Goal: Download file/media

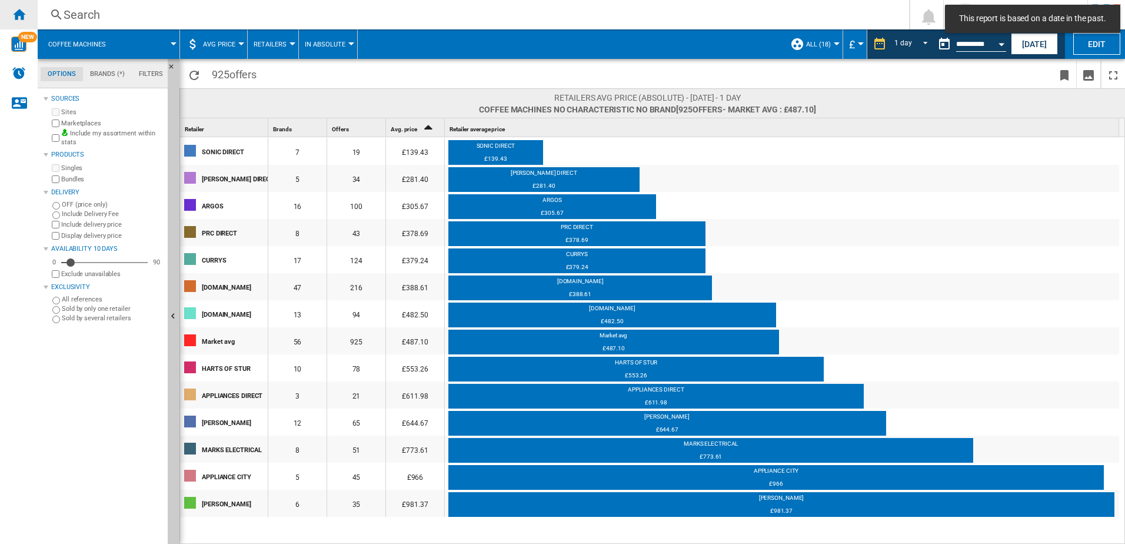
click at [17, 10] on ng-md-icon "Home" at bounding box center [19, 14] width 14 height 14
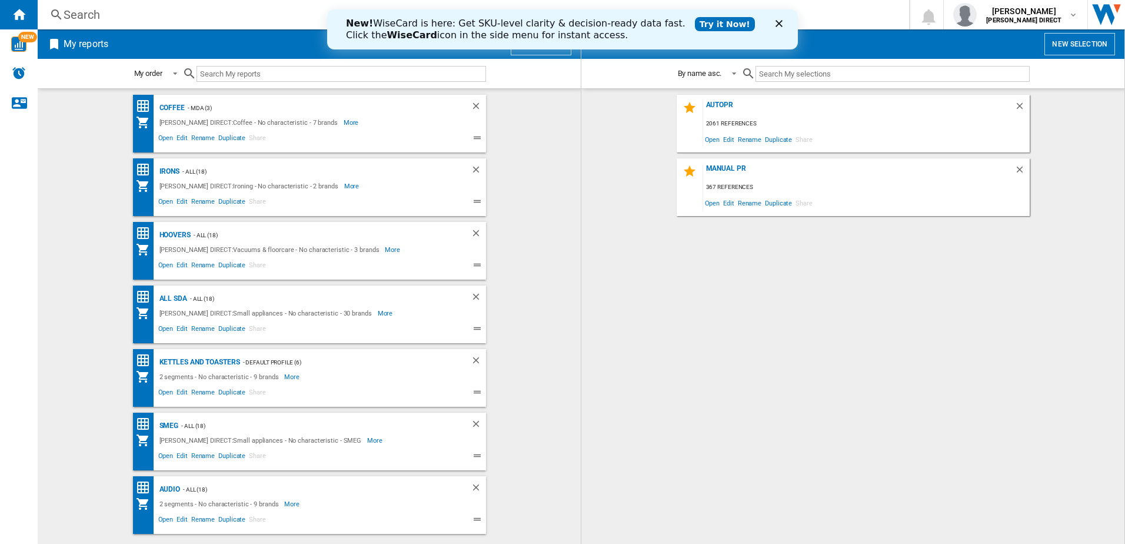
click at [805, 403] on div "AUTOPR 2061 references Open Edit Rename Duplicate Share MANUAL PR 367 reference…" at bounding box center [852, 316] width 519 height 443
click at [731, 142] on span "Edit" at bounding box center [728, 139] width 15 height 16
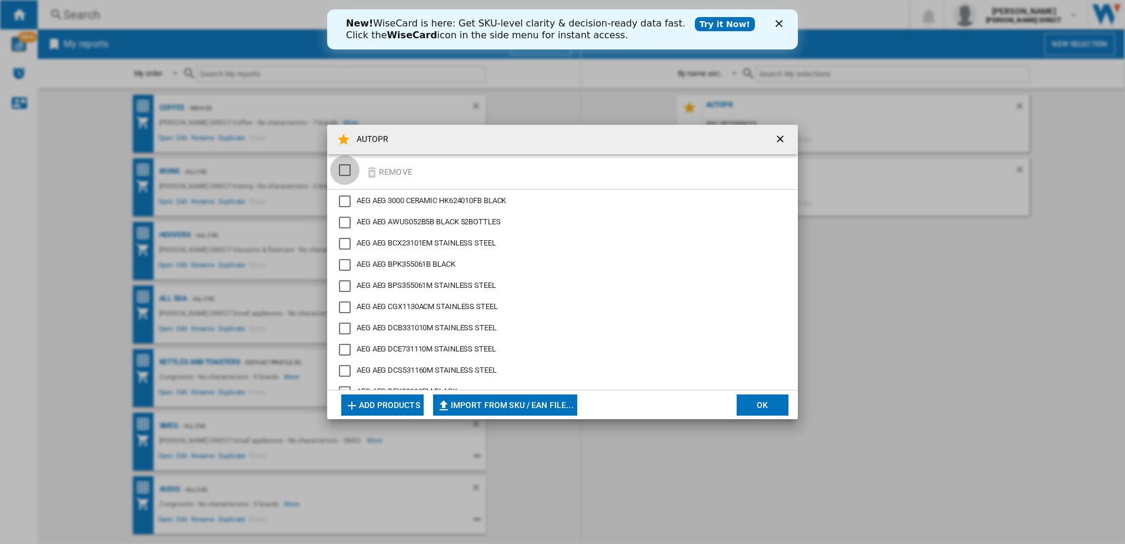
click at [346, 175] on div "SELECTIONS.EDITION_POPUP.SELECT_DESELECT" at bounding box center [345, 170] width 12 height 12
click at [387, 172] on button "Remove" at bounding box center [388, 172] width 55 height 28
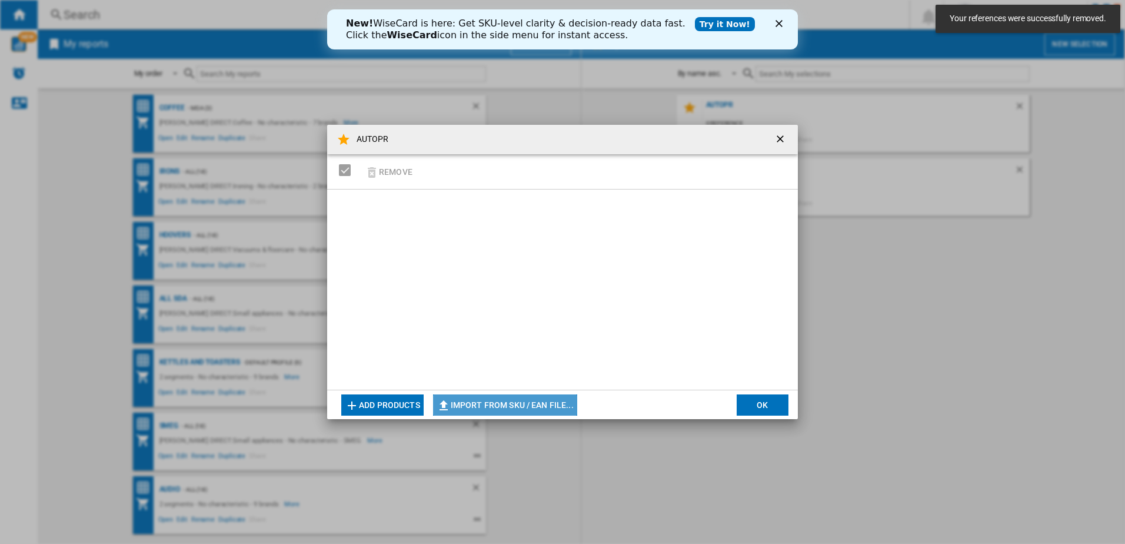
click at [529, 398] on button "Import from SKU / EAN file..." at bounding box center [505, 404] width 144 height 21
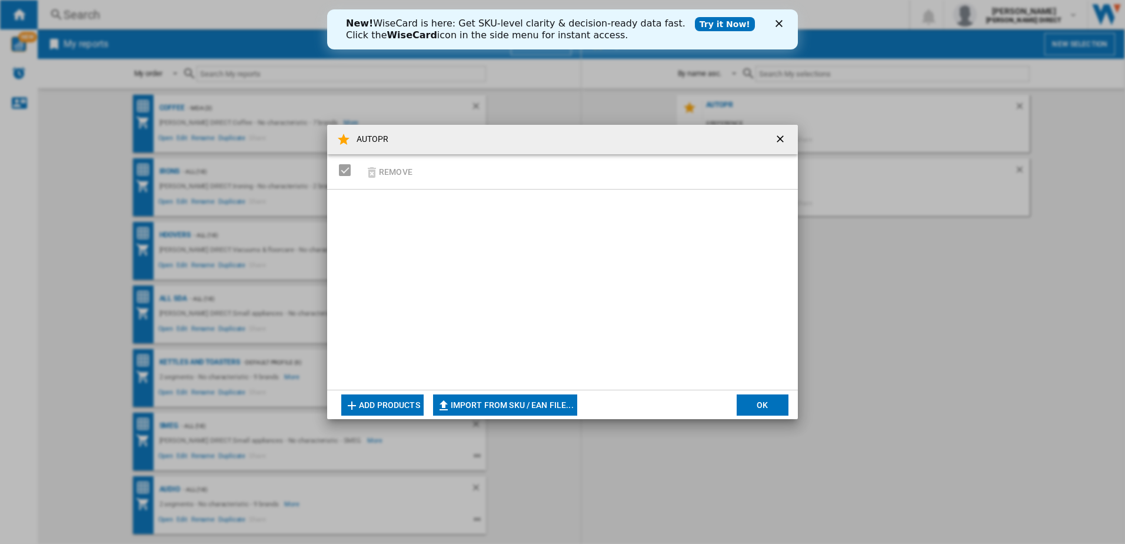
type input "**********"
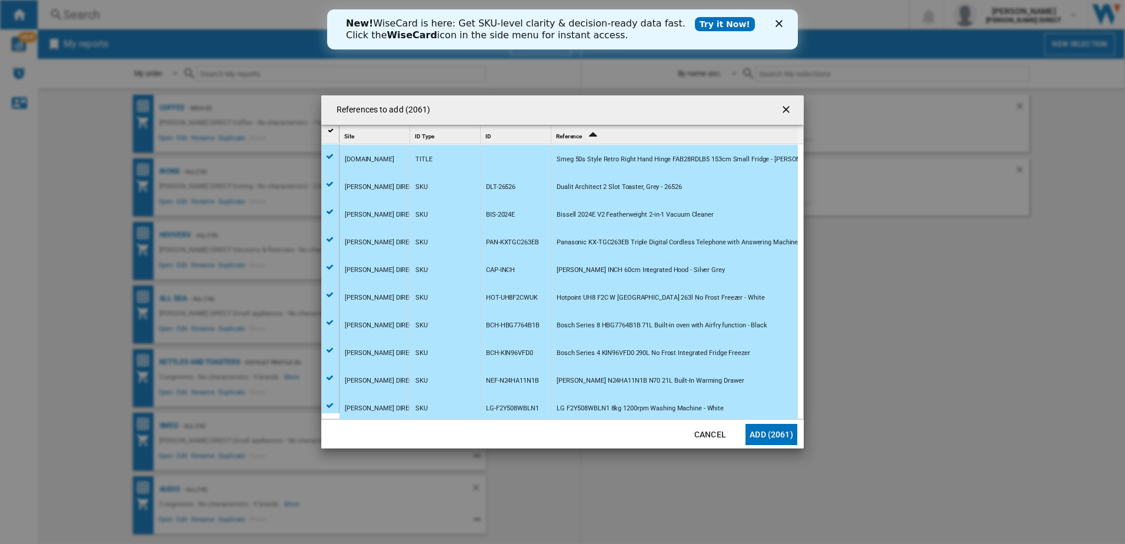
click at [776, 429] on button "Add (2061)" at bounding box center [771, 434] width 52 height 21
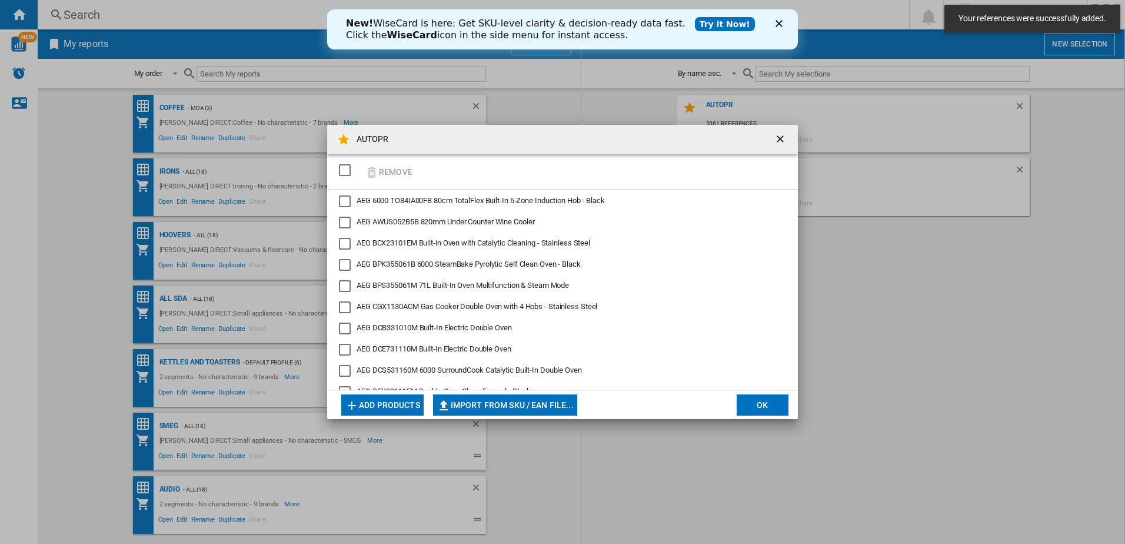
click at [767, 406] on button "OK" at bounding box center [762, 404] width 52 height 21
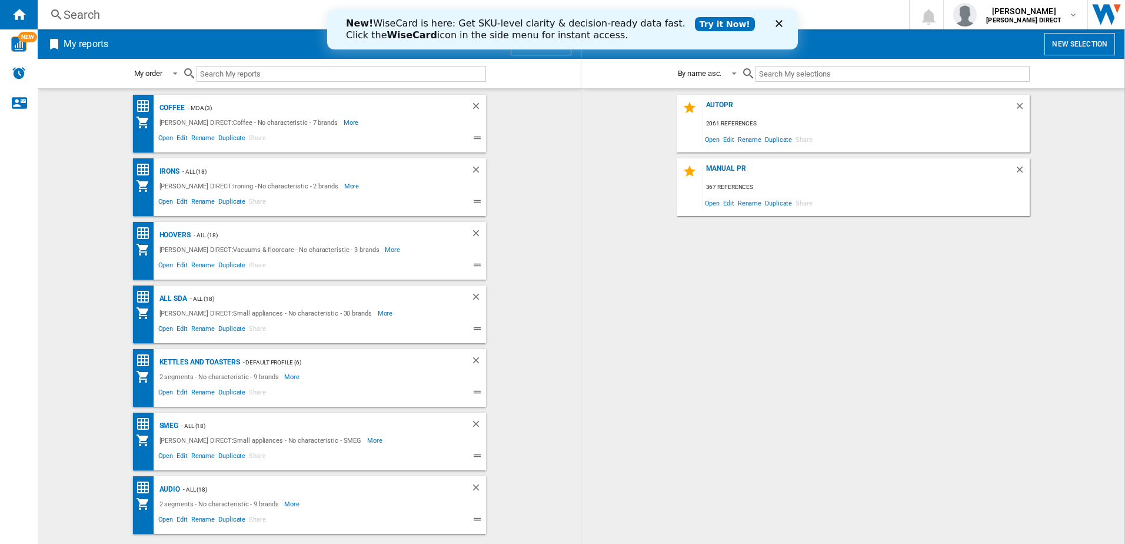
click at [1045, 449] on div "AUTOPR 2061 references Open Edit Rename Duplicate Share MANUAL PR 367 reference…" at bounding box center [852, 316] width 519 height 443
click at [834, 384] on div "AUTOPR 2061 references Open Edit Rename Duplicate Share MANUAL PR 367 reference…" at bounding box center [852, 316] width 519 height 443
click at [832, 383] on div "AUTOPR 2061 references Open Edit Rename Duplicate Share MANUAL PR 367 reference…" at bounding box center [852, 316] width 519 height 443
drag, startPoint x: 714, startPoint y: 104, endPoint x: 725, endPoint y: 86, distance: 21.4
click at [714, 104] on div "AUTOPR" at bounding box center [858, 109] width 311 height 16
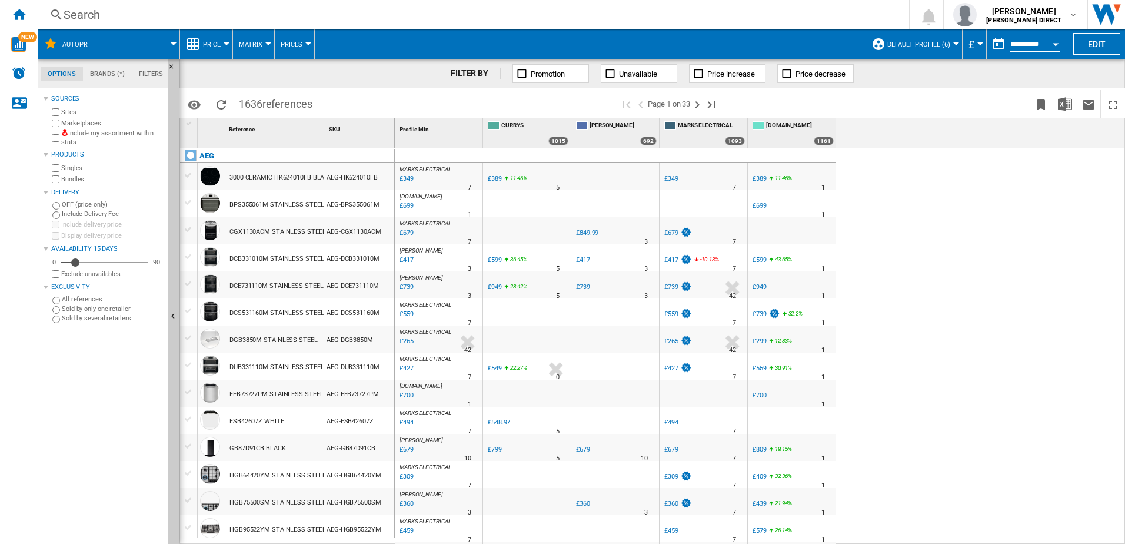
click at [62, 135] on img at bounding box center [64, 132] width 7 height 7
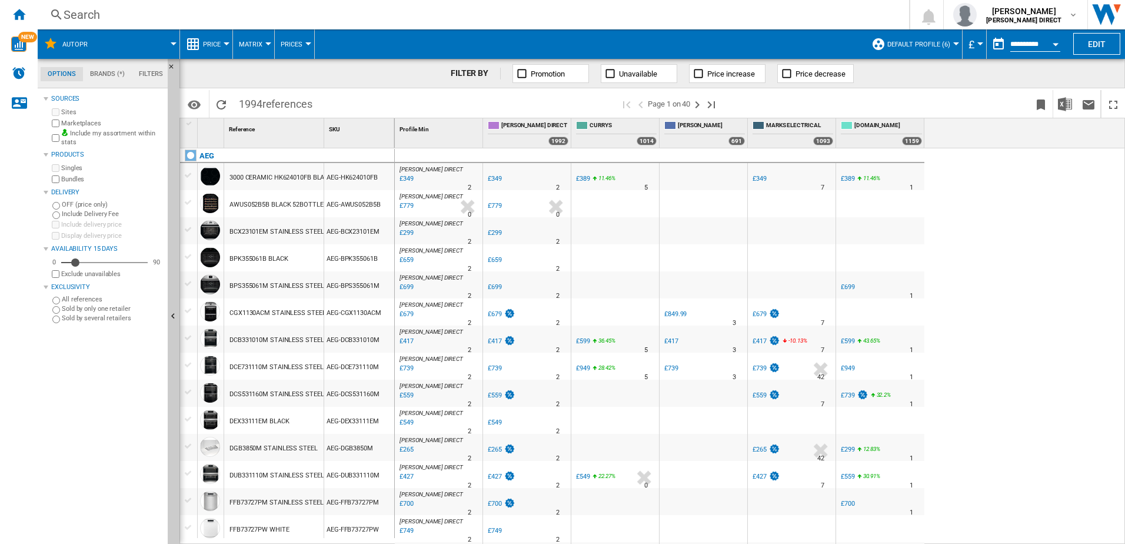
click at [938, 46] on span "Default profile (6)" at bounding box center [918, 45] width 63 height 8
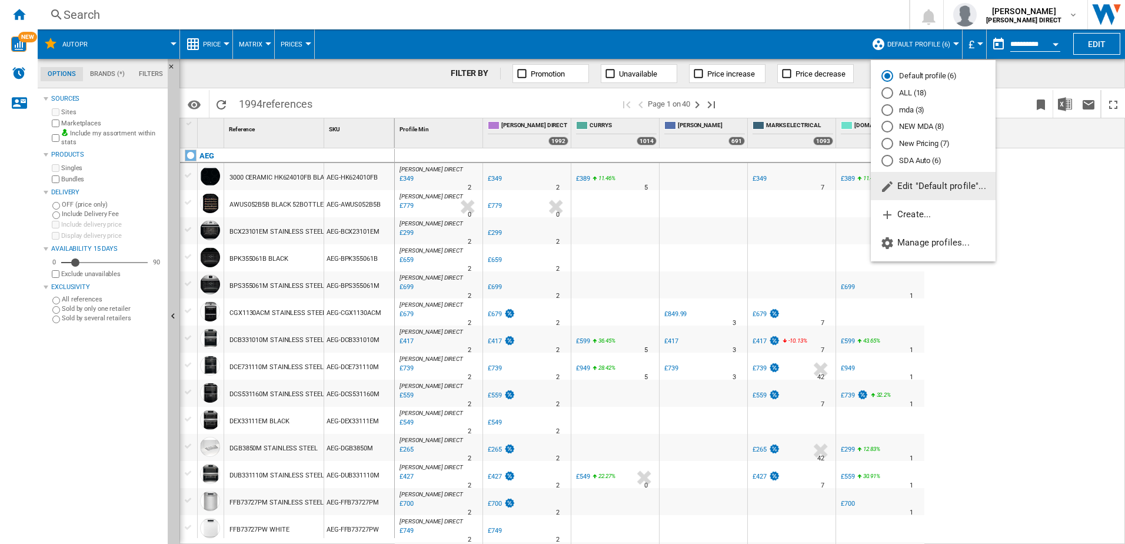
click at [932, 138] on md-radio-button "New Pricing (7)" at bounding box center [933, 143] width 104 height 11
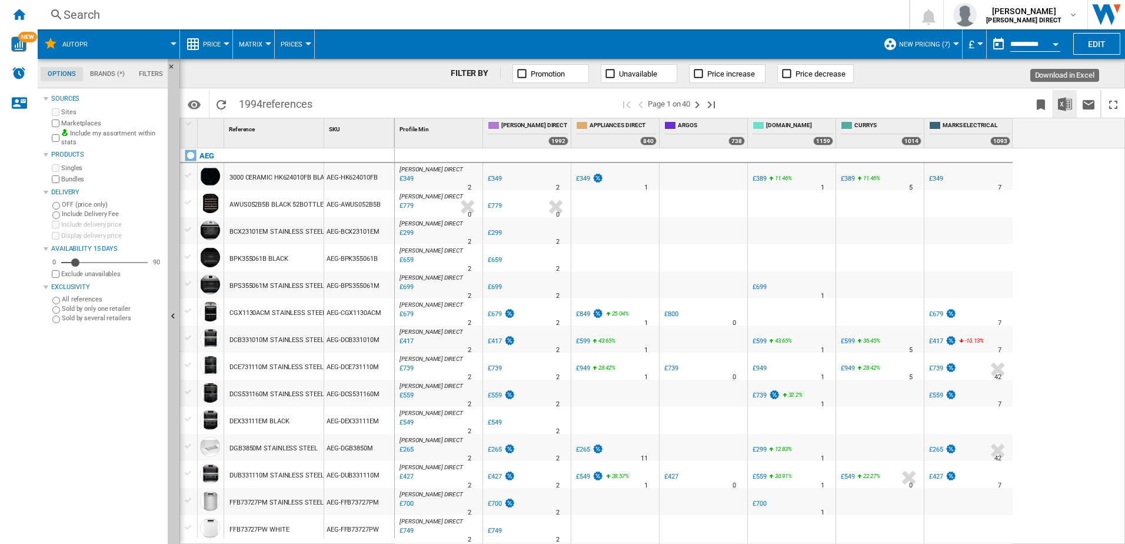
click at [1063, 105] on img "Download in Excel" at bounding box center [1065, 104] width 14 height 14
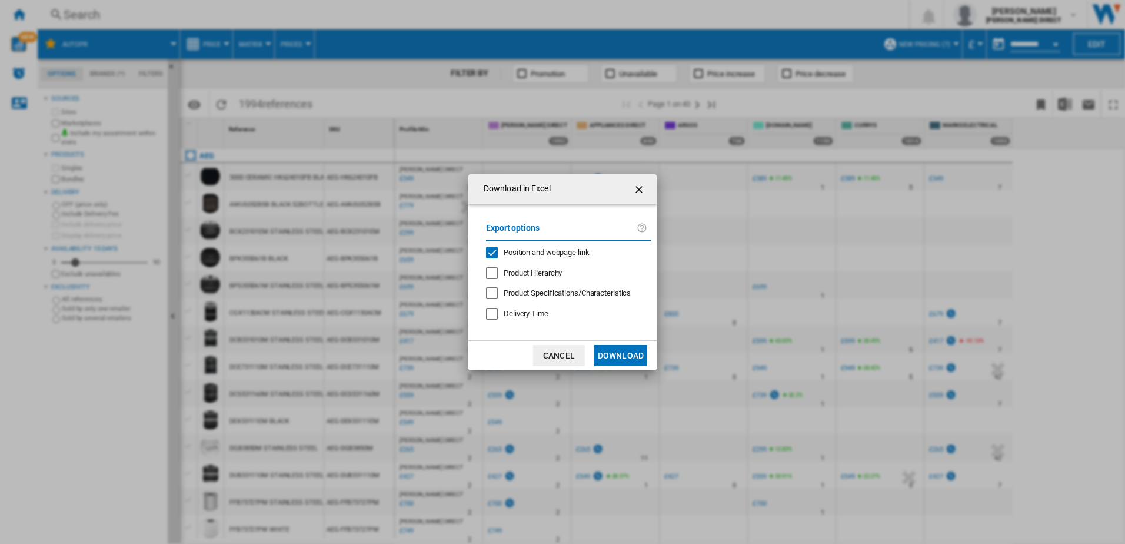
click at [524, 247] on div "Position and webpage link" at bounding box center [547, 252] width 86 height 11
drag, startPoint x: 524, startPoint y: 246, endPoint x: 496, endPoint y: 257, distance: 30.2
click at [496, 257] on div "Position and webpage link" at bounding box center [492, 252] width 12 height 12
click at [621, 359] on button "Download" at bounding box center [620, 355] width 53 height 21
